Goal: Find specific page/section: Find specific page/section

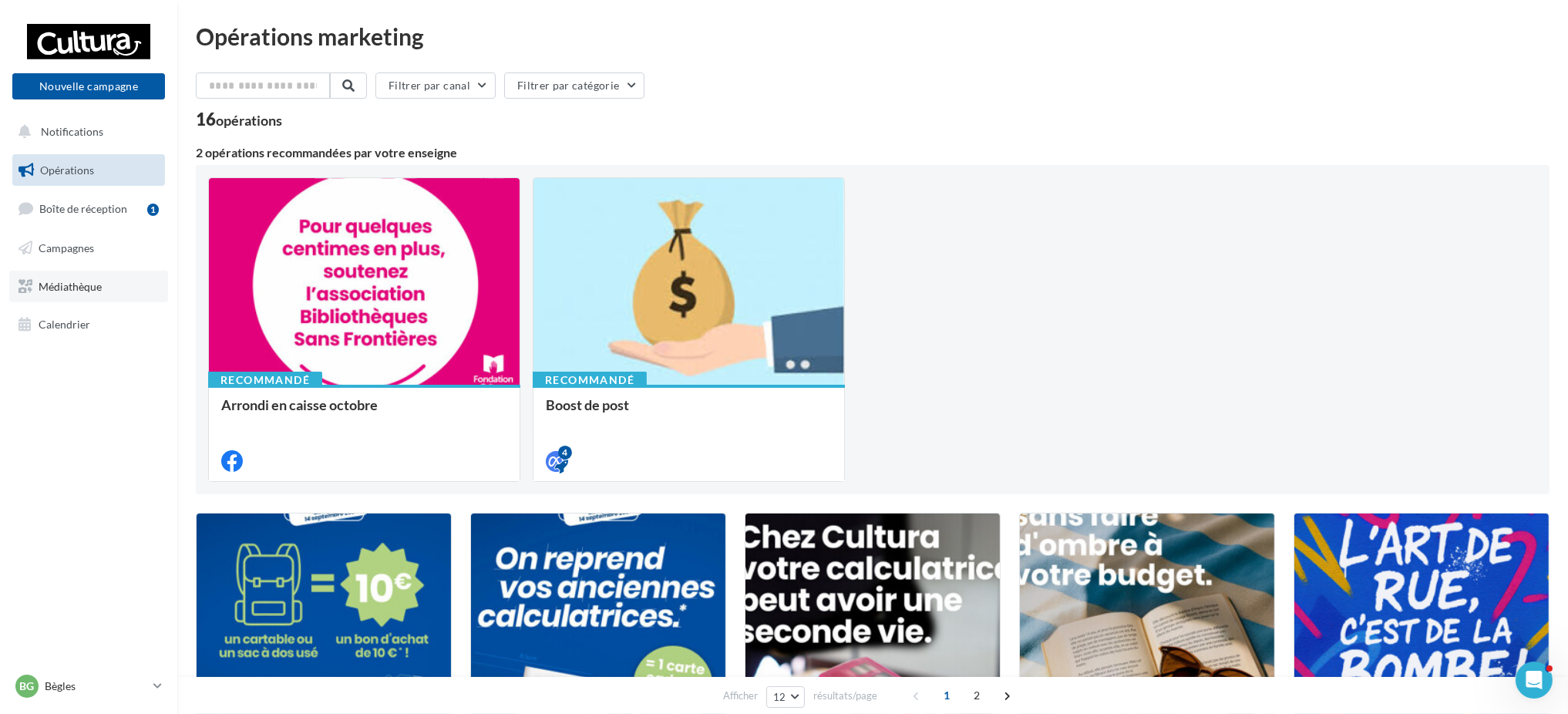
click at [90, 280] on span "Médiathèque" at bounding box center [70, 286] width 63 height 13
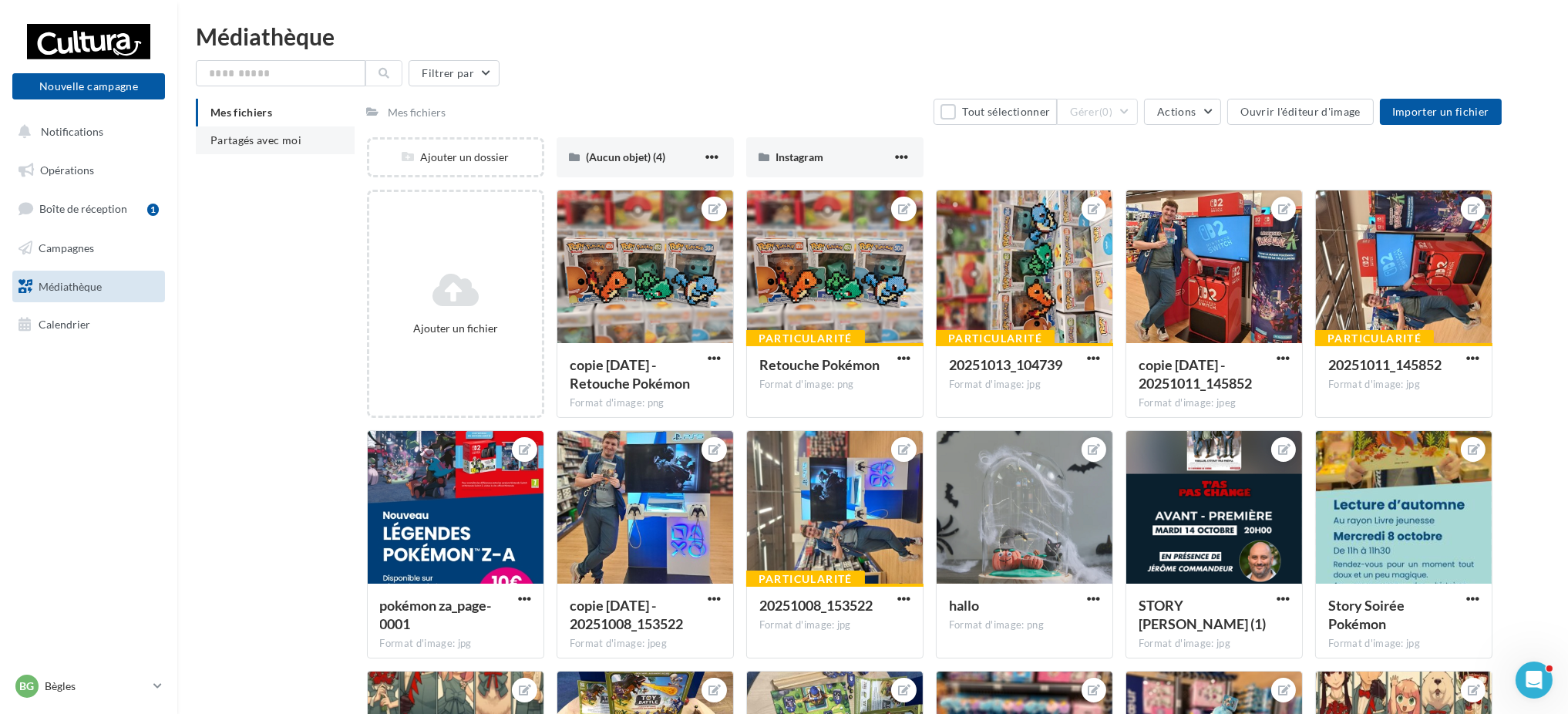
click at [254, 140] on span "Partagés avec moi" at bounding box center [256, 140] width 91 height 13
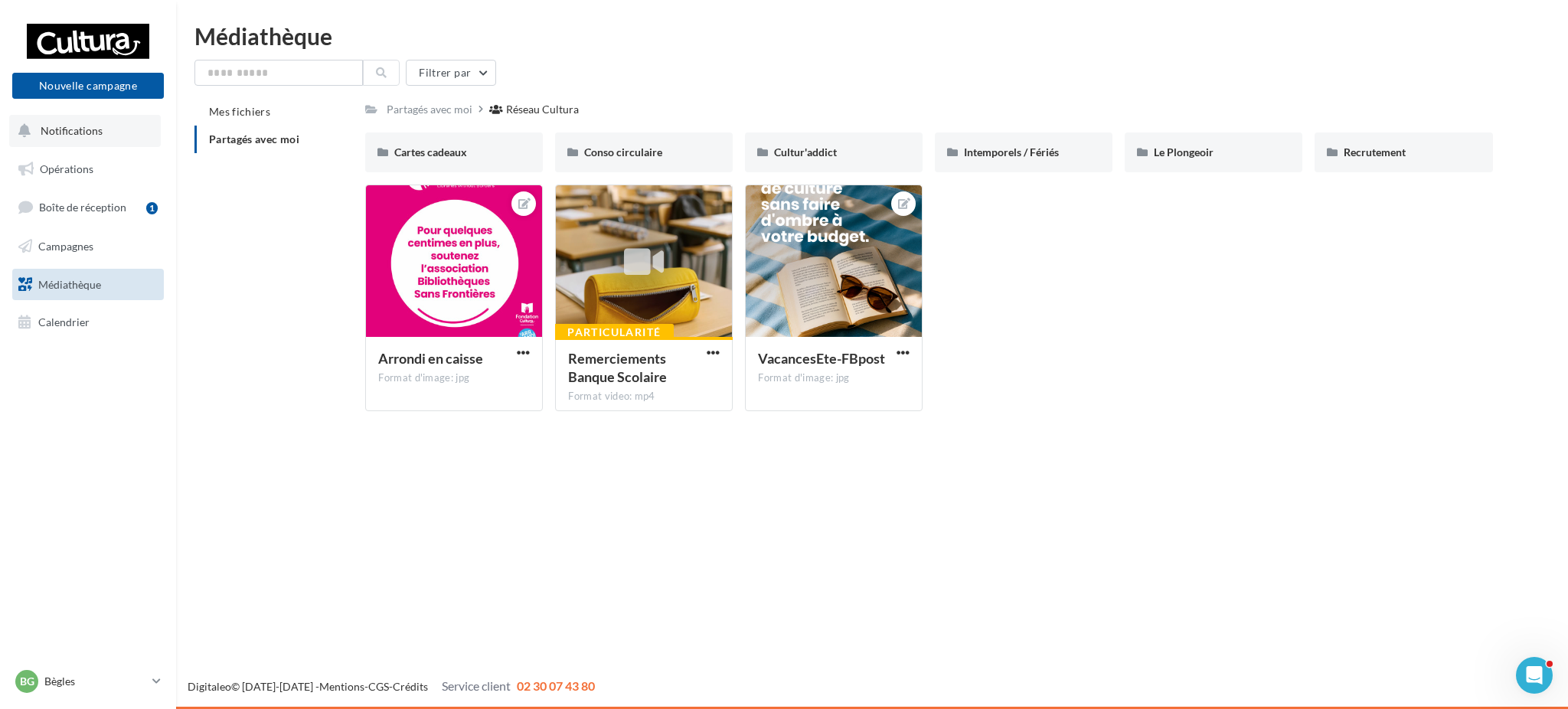
click at [59, 126] on span "Notifications" at bounding box center [71, 130] width 62 height 13
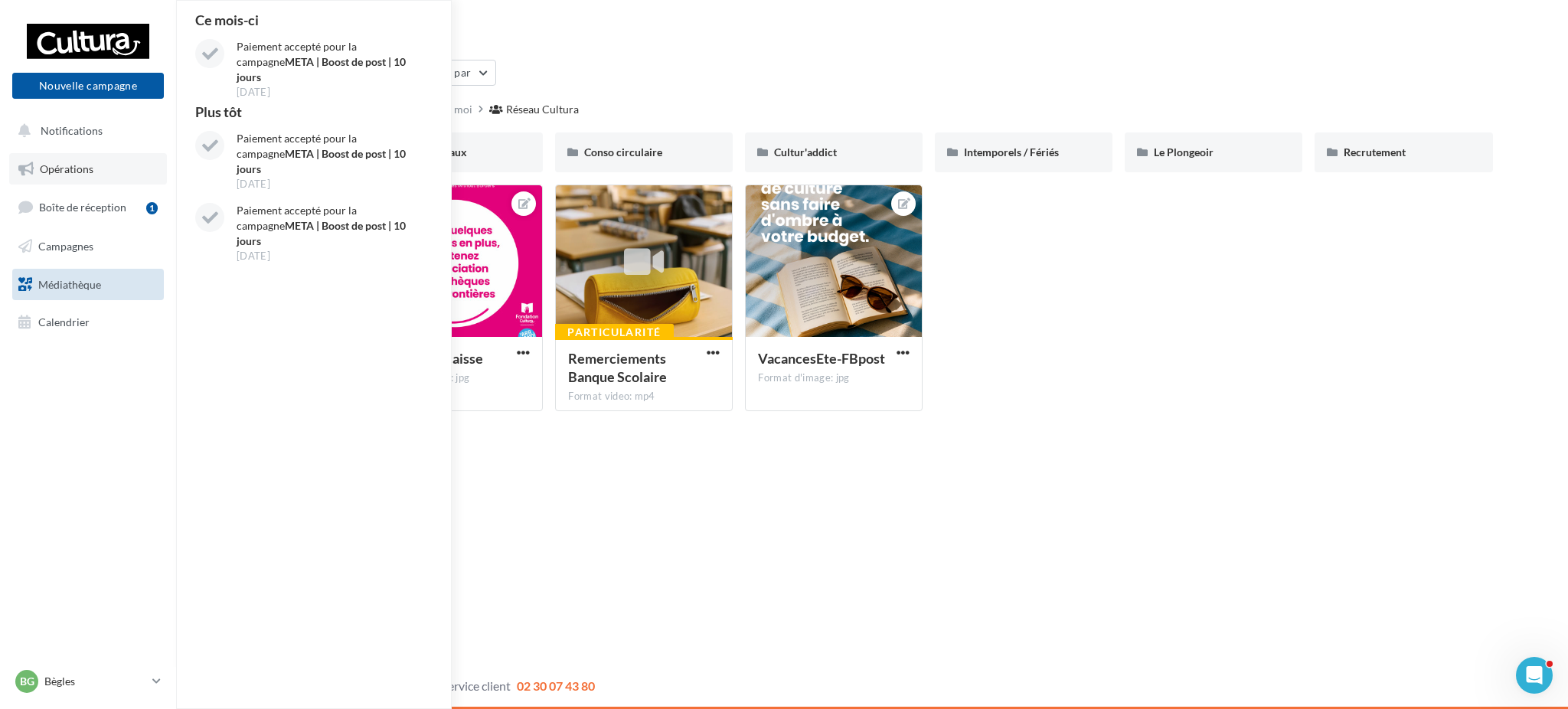
click at [65, 164] on span "Opérations" at bounding box center [66, 169] width 54 height 13
